Goal: Find specific page/section: Find specific page/section

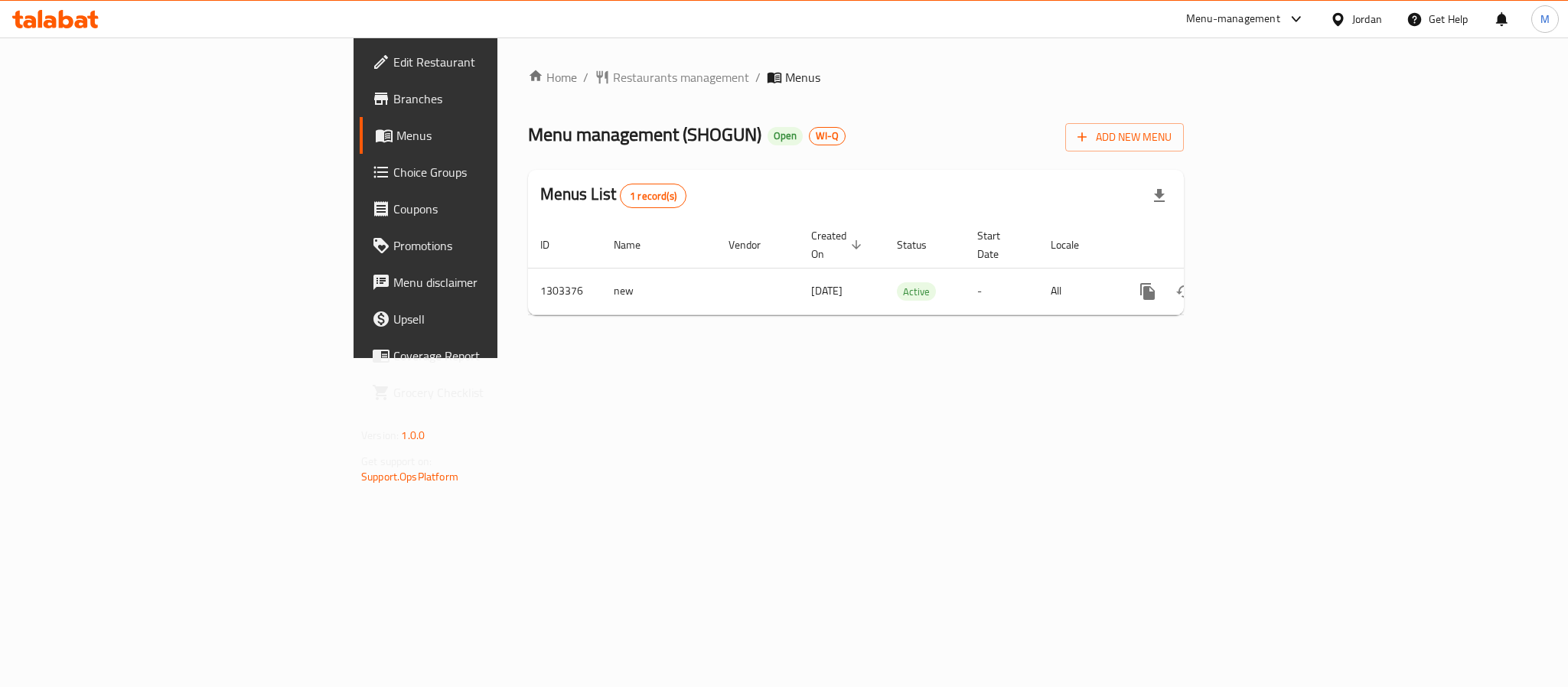
click at [1355, 26] on div "Jordan" at bounding box center [1366, 19] width 30 height 17
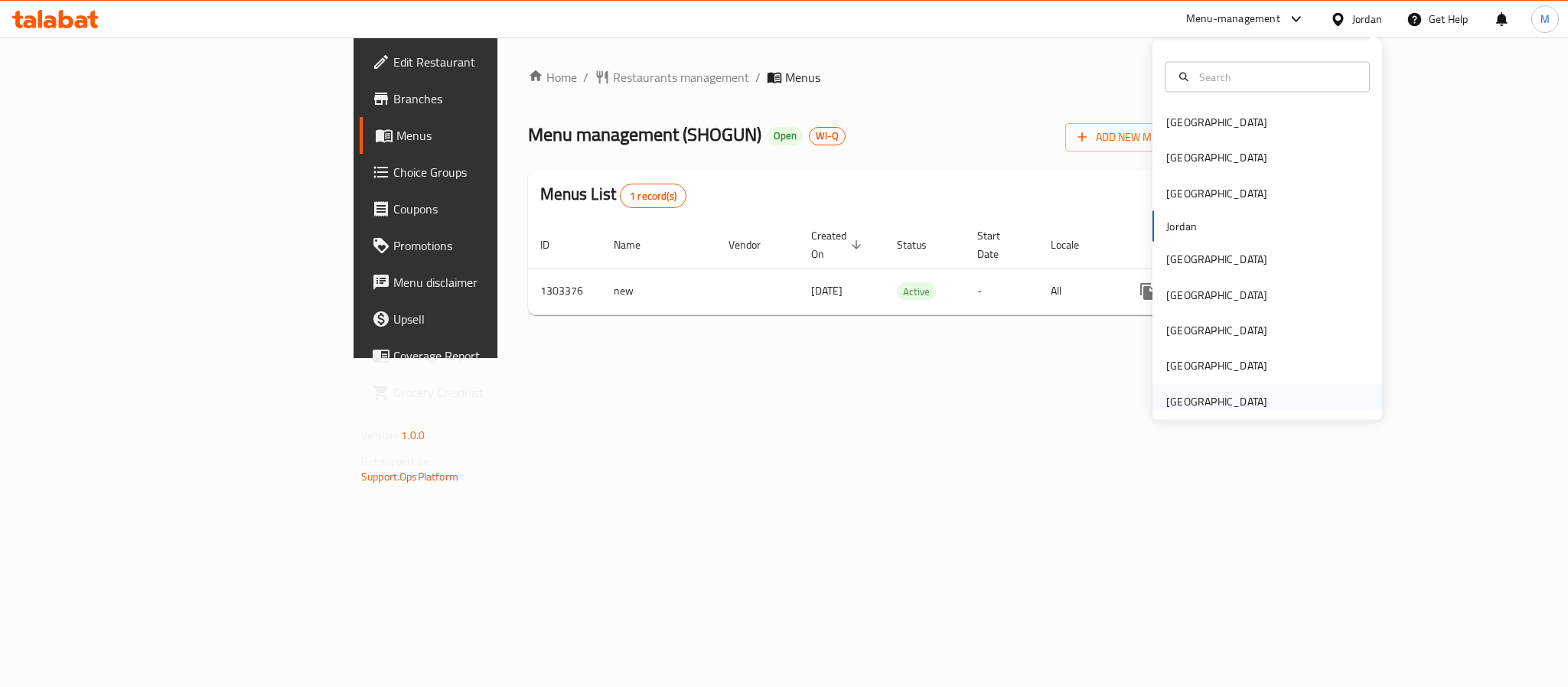
click at [1245, 410] on div "[GEOGRAPHIC_DATA]" at bounding box center [1216, 401] width 101 height 17
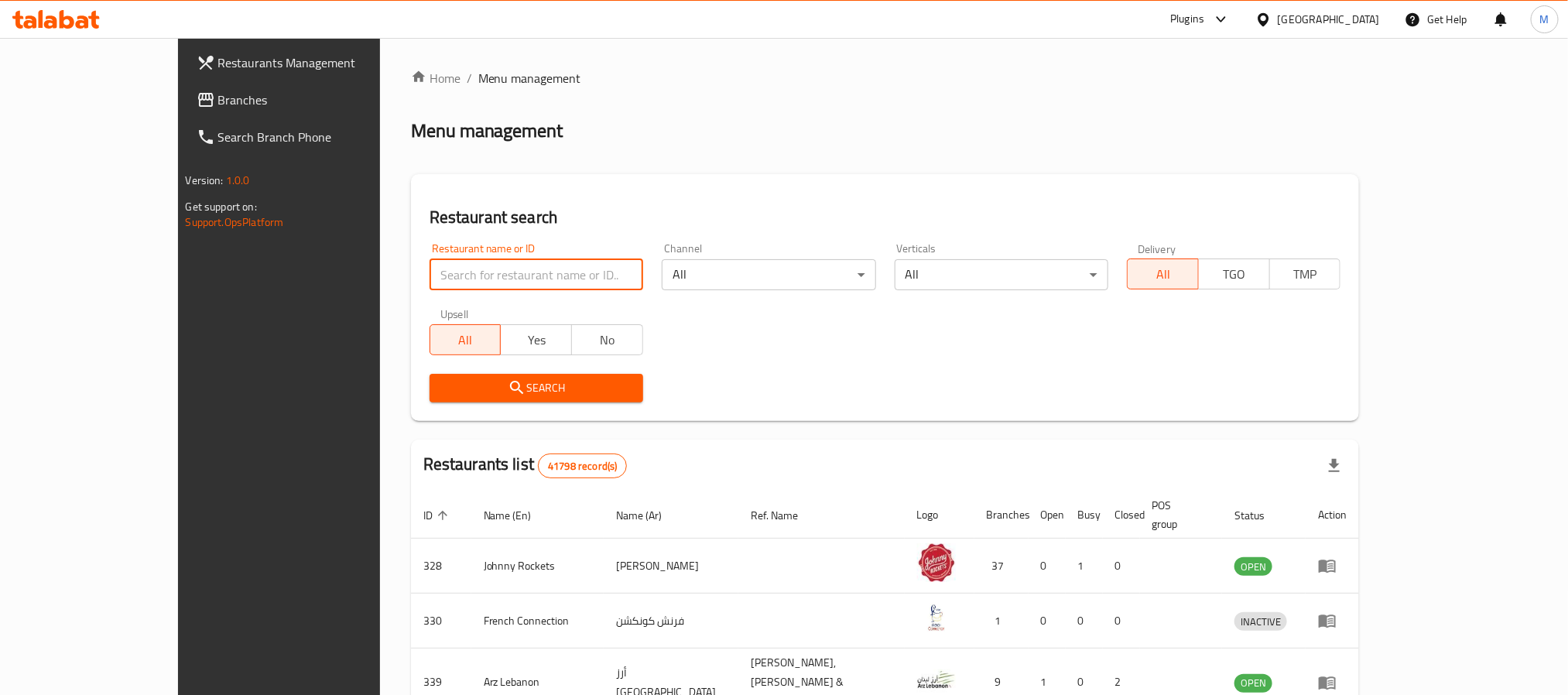
click at [453, 275] on input "search" at bounding box center [537, 275] width 214 height 31
paste input "10510"
type input "10510"
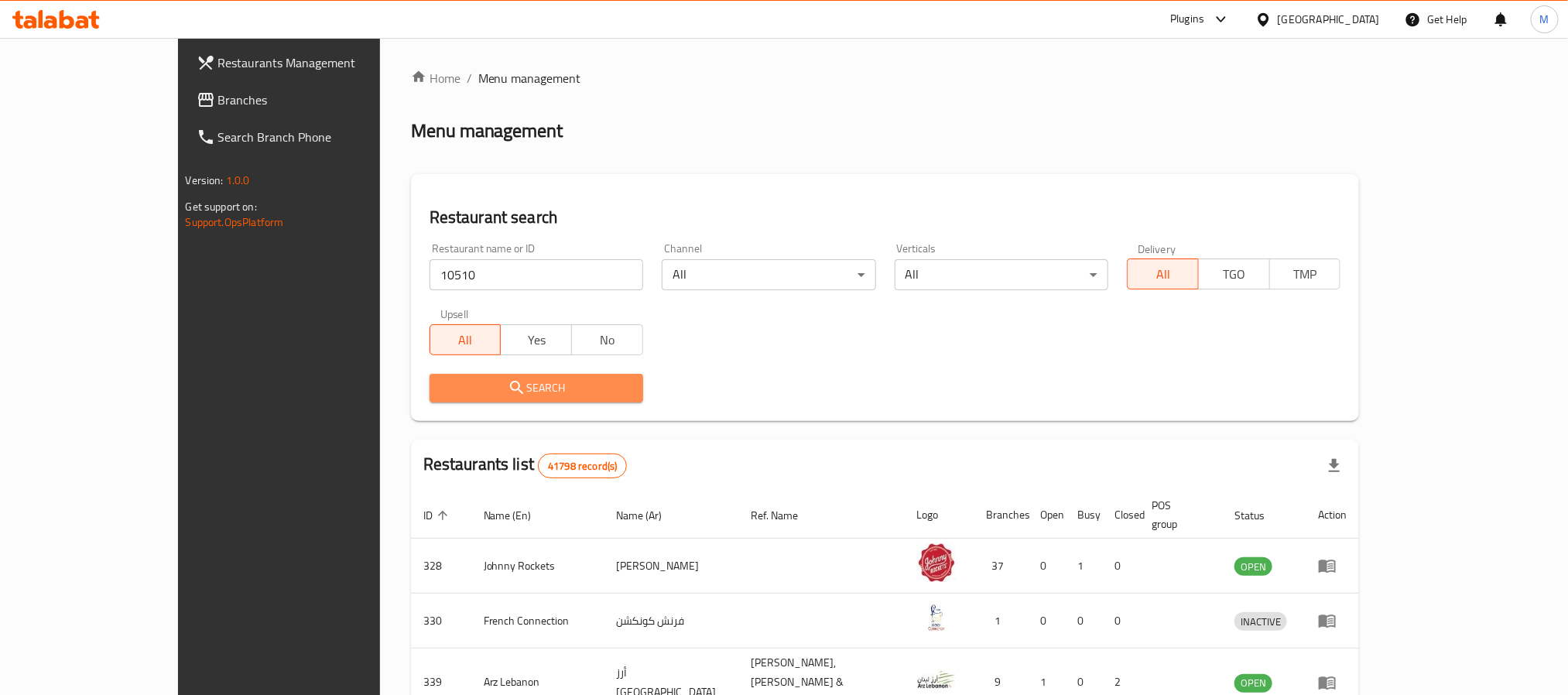
click at [509, 387] on span "Search" at bounding box center [537, 388] width 189 height 19
click at [509, 387] on div at bounding box center [784, 347] width 1568 height 695
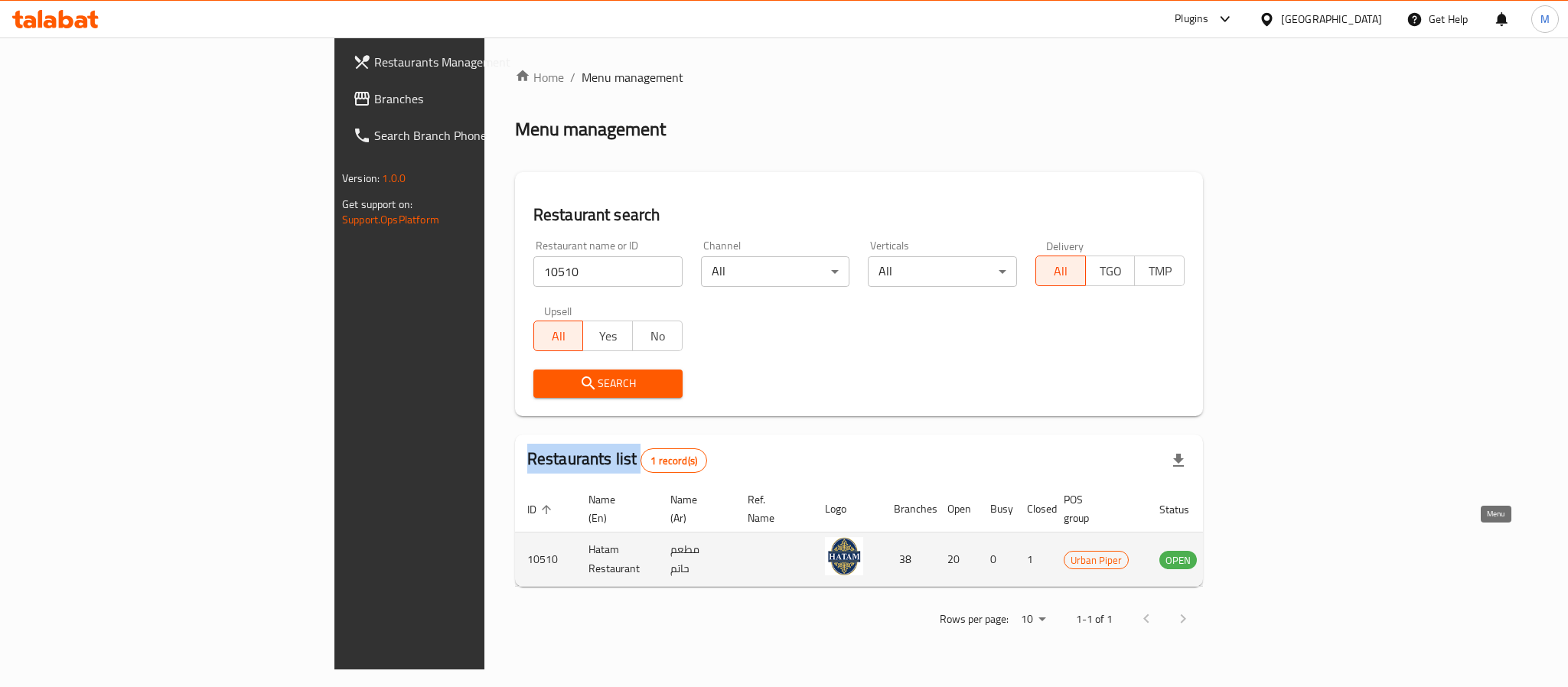
click at [1256, 554] on icon "enhanced table" at bounding box center [1249, 560] width 17 height 13
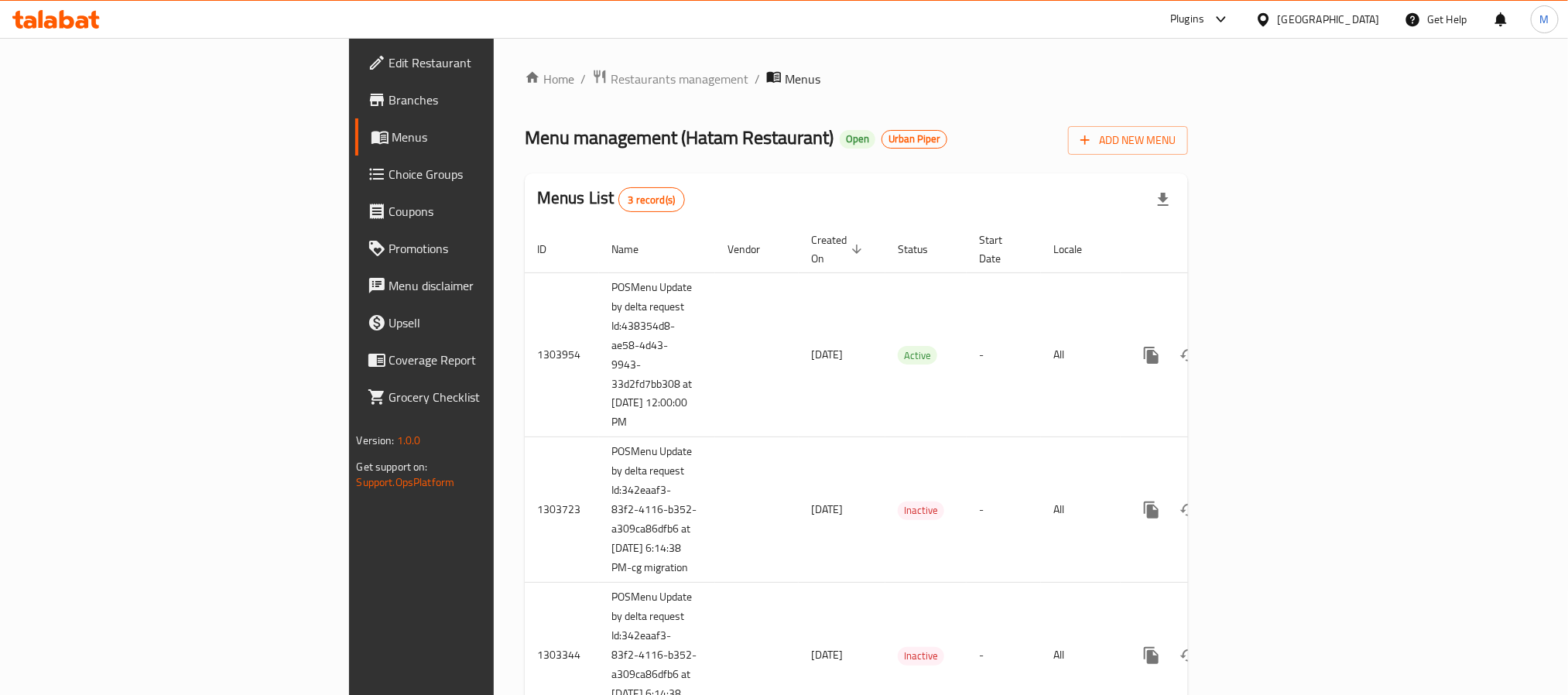
click at [389, 94] on span "Branches" at bounding box center [493, 99] width 209 height 18
